Goal: Information Seeking & Learning: Stay updated

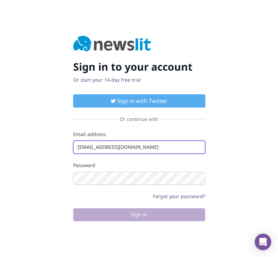
type input "[EMAIL_ADDRESS][DOMAIN_NAME]"
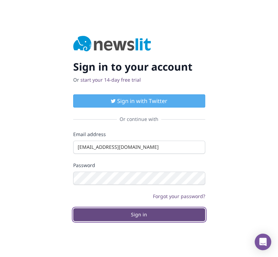
click at [139, 214] on button "Sign in" at bounding box center [139, 214] width 132 height 13
